Goal: Information Seeking & Learning: Learn about a topic

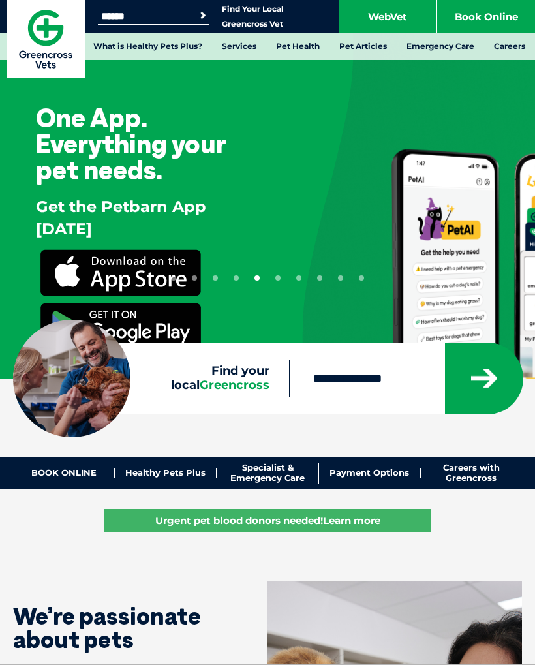
click at [182, 474] on link "Healthy Pets Plus" at bounding box center [166, 473] width 102 height 10
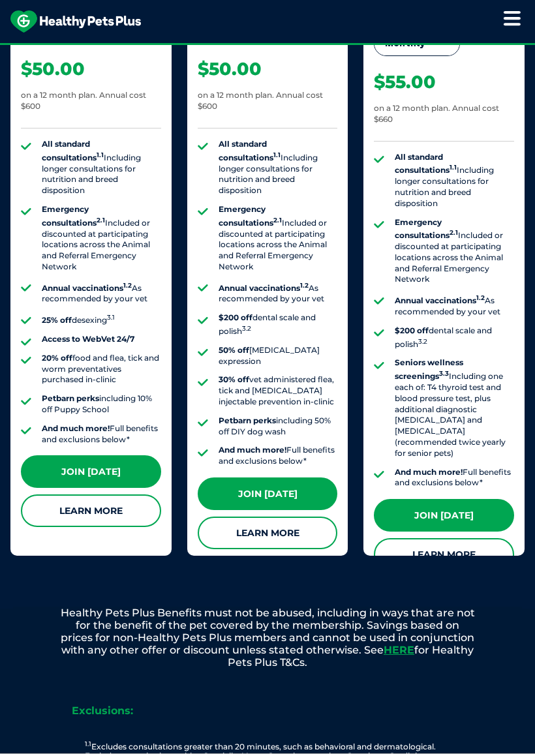
scroll to position [1288, 0]
